Goal: Information Seeking & Learning: Learn about a topic

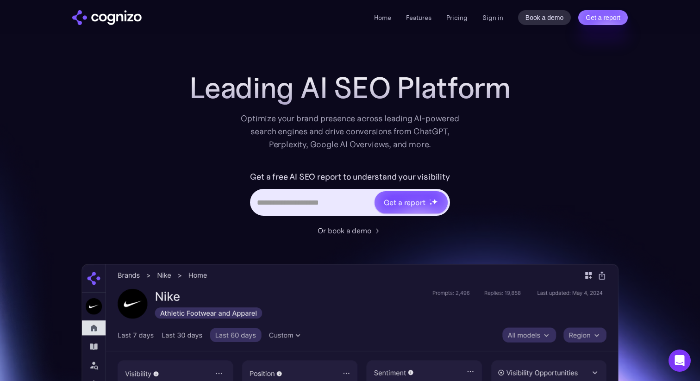
click at [318, 215] on div "Get a report" at bounding box center [350, 202] width 200 height 27
click at [318, 204] on input "Hero URL Input Form" at bounding box center [312, 203] width 122 height 18
type input "**********"
click at [402, 206] on div "Get a report" at bounding box center [405, 202] width 42 height 11
type input "**********"
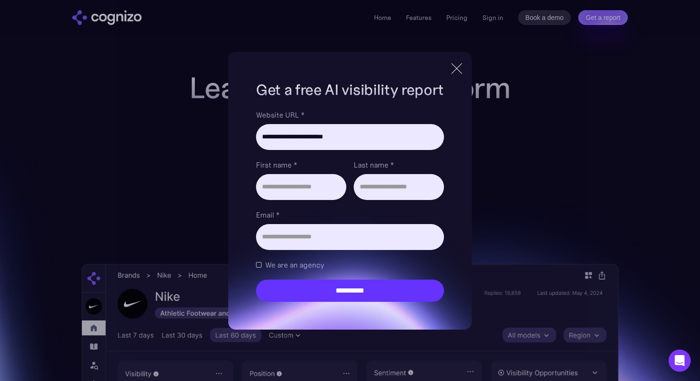
click at [459, 70] on div at bounding box center [456, 68] width 11 height 11
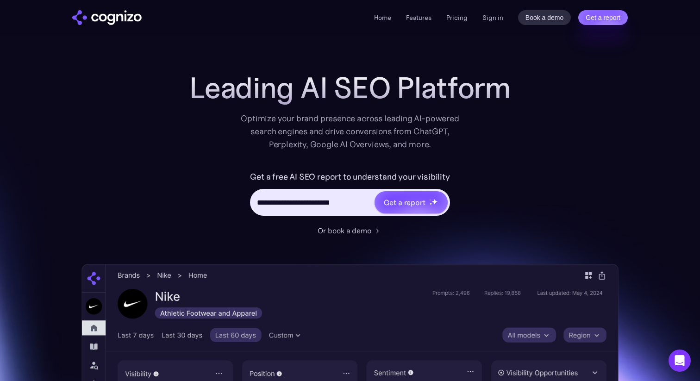
click at [464, 12] on li "Pricing" at bounding box center [456, 17] width 21 height 11
click at [463, 15] on link "Pricing" at bounding box center [456, 17] width 21 height 8
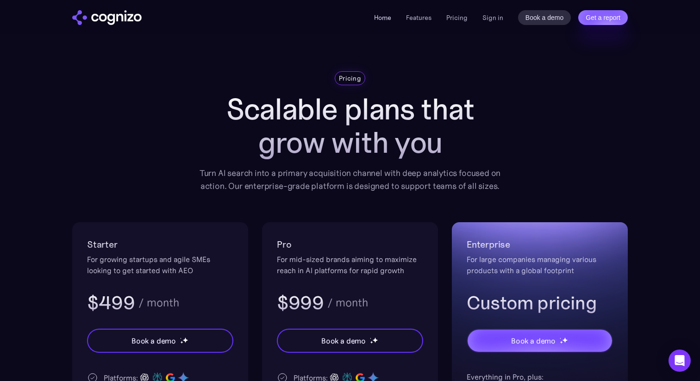
click at [384, 18] on link "Home" at bounding box center [382, 17] width 17 height 8
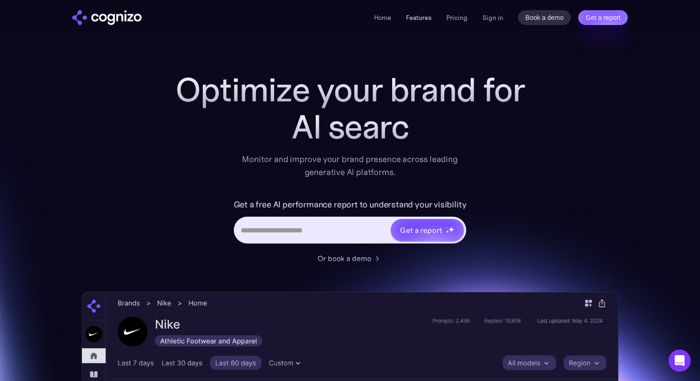
click at [420, 15] on link "Features" at bounding box center [418, 17] width 25 height 8
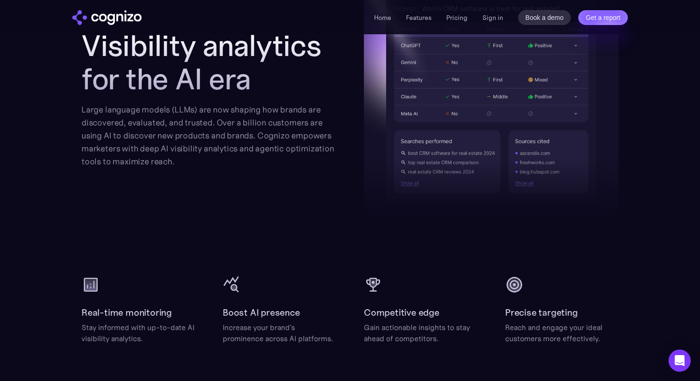
scroll to position [870, 0]
